Goal: Information Seeking & Learning: Learn about a topic

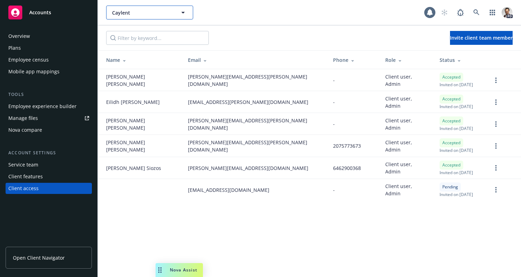
click at [144, 16] on button "Caylent" at bounding box center [149, 13] width 87 height 14
type input "d"
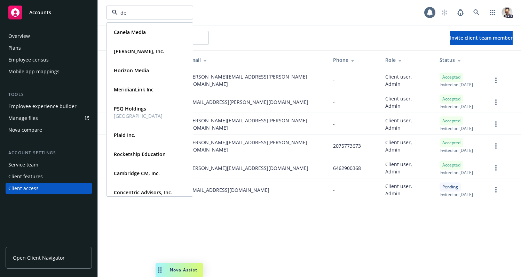
type input "del"
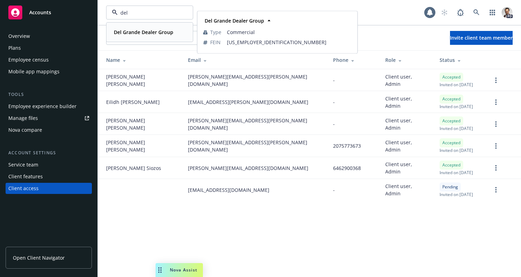
click at [147, 30] on strong "Del Grande Dealer Group" at bounding box center [144, 32] width 60 height 7
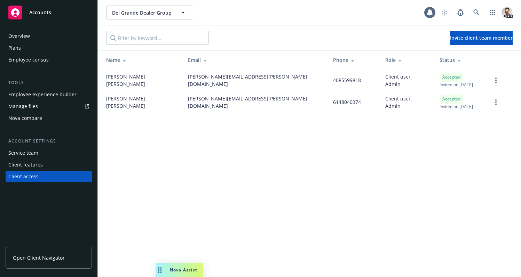
click at [36, 50] on div "Plans" at bounding box center [48, 47] width 81 height 11
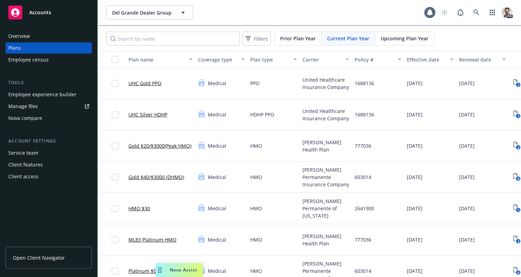
click at [152, 84] on link "UHC Gold PPO" at bounding box center [144, 83] width 33 height 7
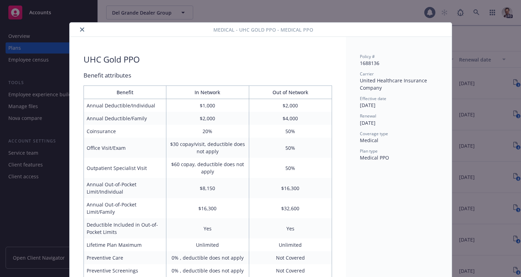
drag, startPoint x: 84, startPoint y: 30, endPoint x: 91, endPoint y: 39, distance: 10.7
click at [84, 31] on button "close" at bounding box center [82, 29] width 8 height 8
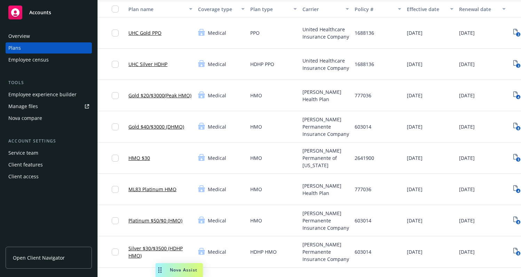
scroll to position [46, 0]
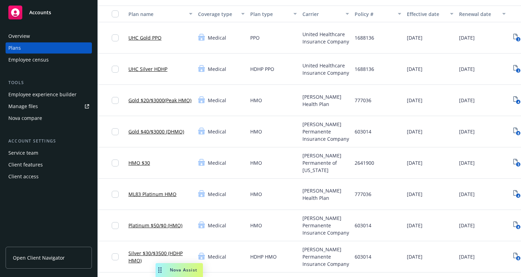
click at [150, 68] on link "UHC Silver HDHP" at bounding box center [147, 68] width 39 height 7
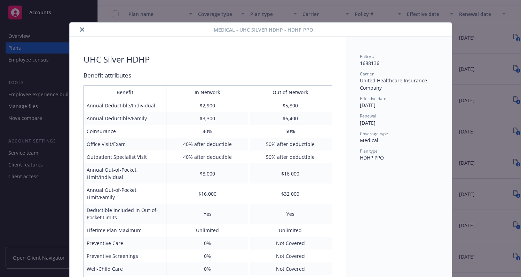
scroll to position [21, 0]
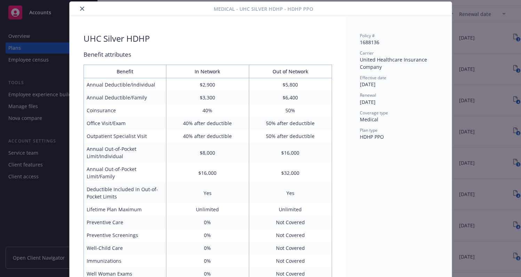
drag, startPoint x: 84, startPoint y: 9, endPoint x: 87, endPoint y: 13, distance: 5.2
click at [84, 9] on icon "close" at bounding box center [82, 9] width 4 height 4
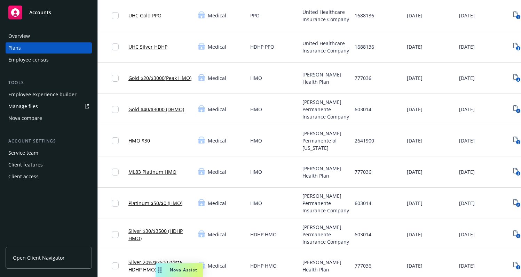
scroll to position [69, 0]
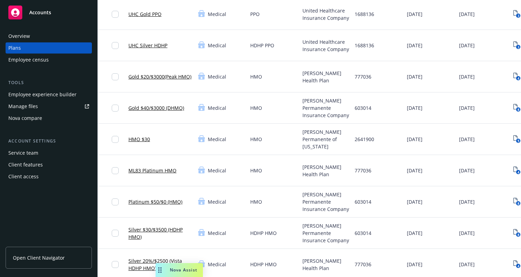
click at [154, 231] on link "Silver $30/$3500 (HDHP HMO)" at bounding box center [160, 233] width 64 height 15
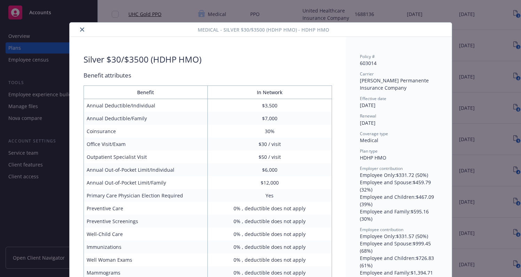
scroll to position [21, 0]
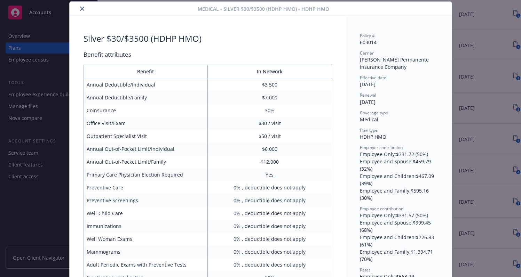
click at [79, 8] on button "close" at bounding box center [82, 9] width 8 height 8
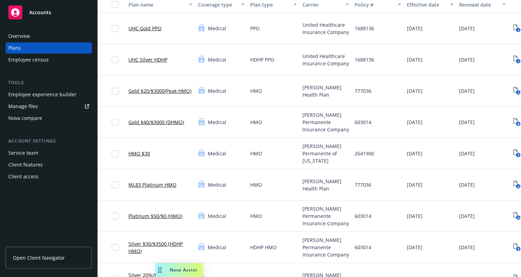
scroll to position [52, 0]
